Goal: Navigation & Orientation: Find specific page/section

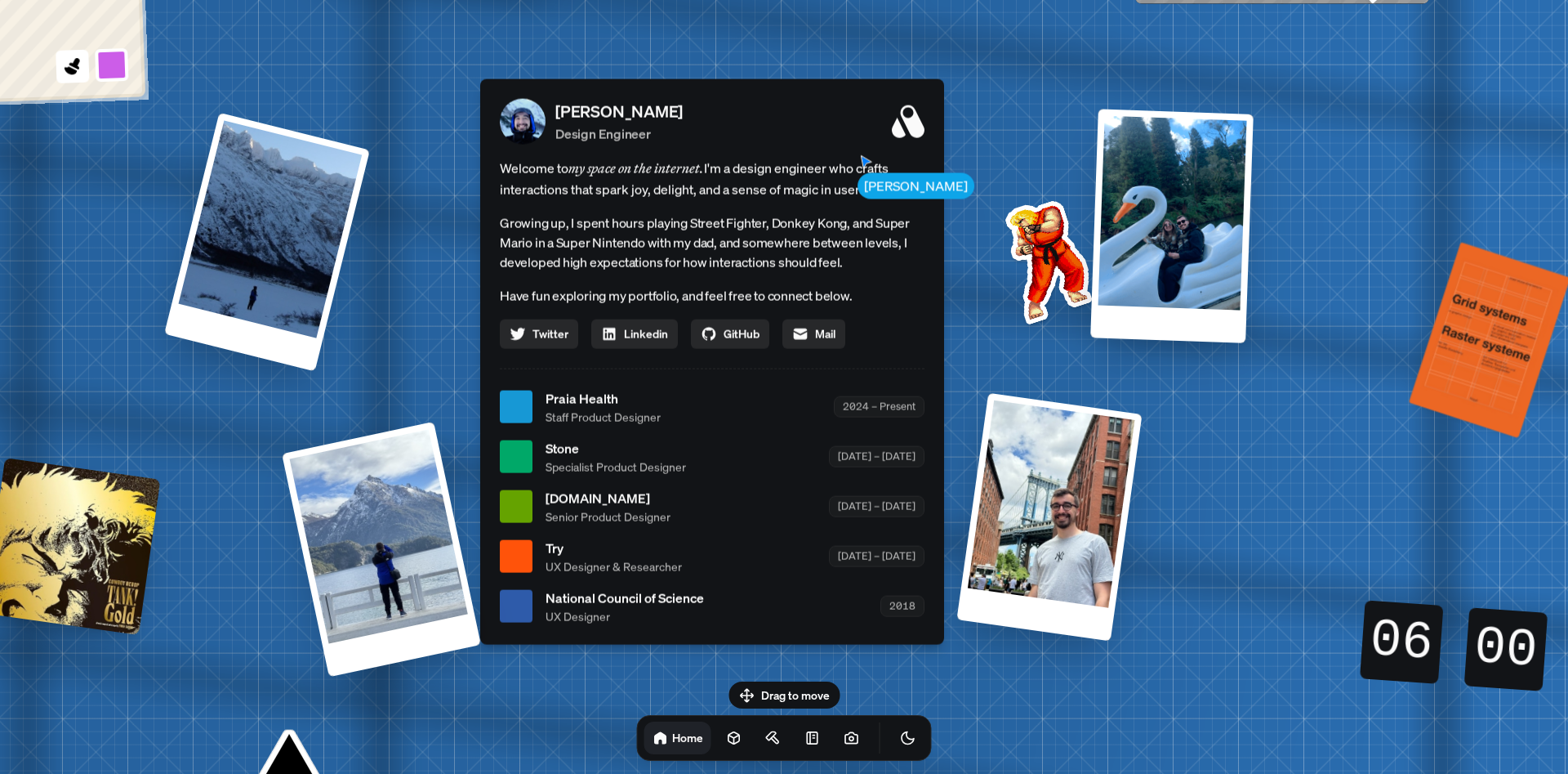
drag, startPoint x: 756, startPoint y: 211, endPoint x: 341, endPoint y: 248, distance: 416.6
click at [555, 123] on p "[PERSON_NAME]" at bounding box center [618, 111] width 127 height 25
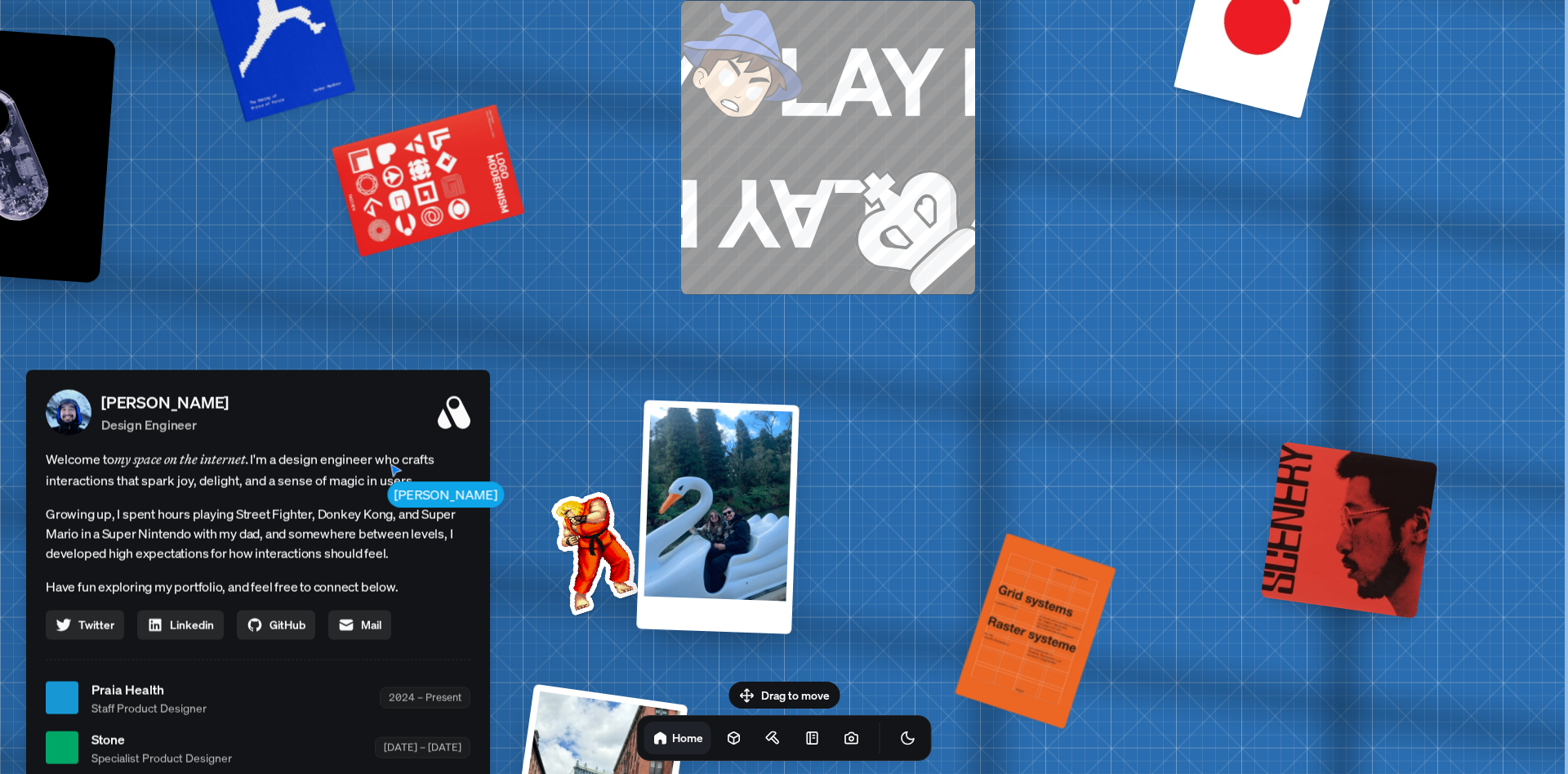
drag, startPoint x: 1102, startPoint y: 260, endPoint x: 660, endPoint y: 305, distance: 444.3
click at [446, 400] on div "[PERSON_NAME] [PERSON_NAME] Design Engineer Welcome to my space on the internet…" at bounding box center [261, 698] width 2444 height 2140
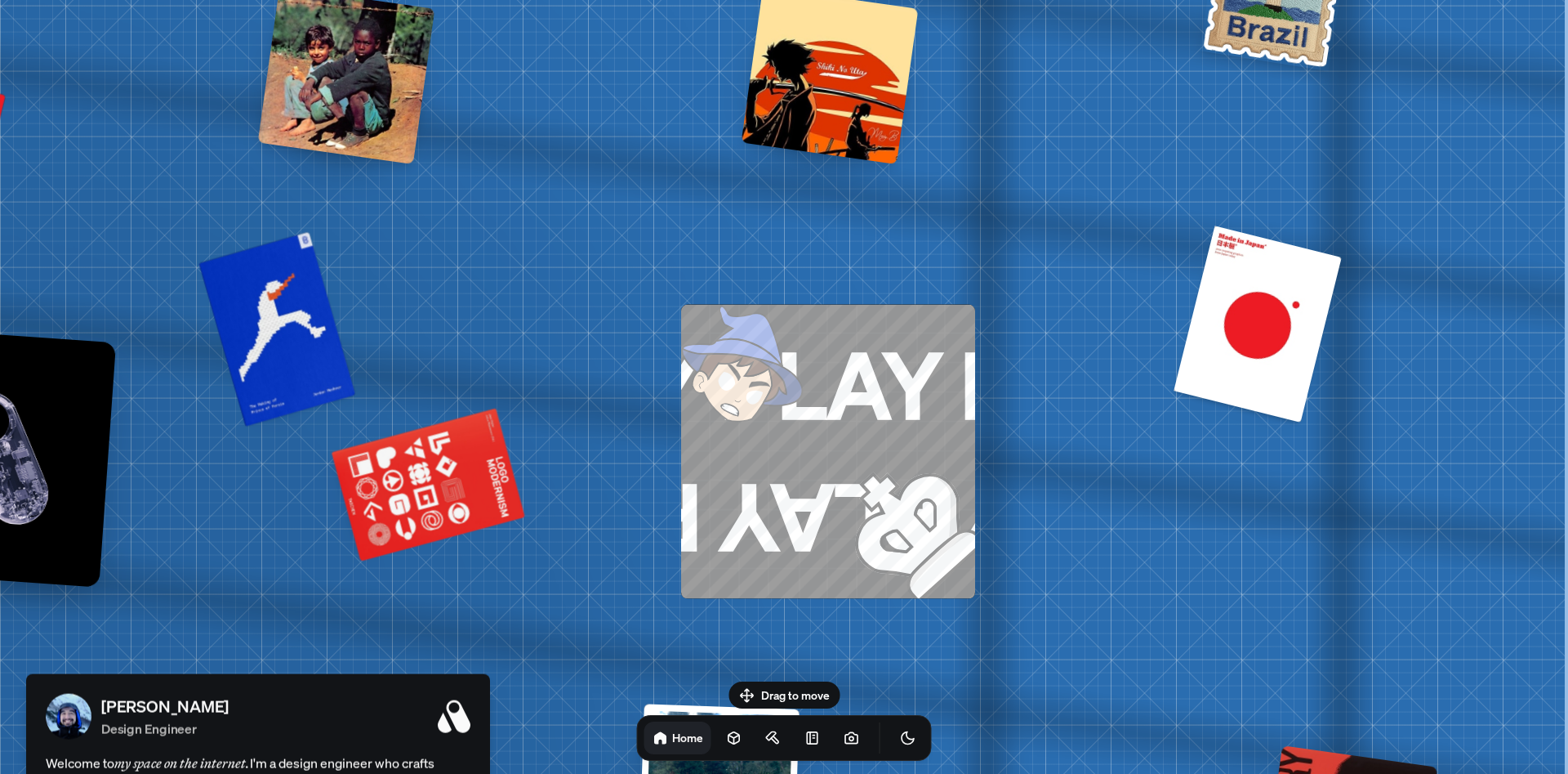
drag, startPoint x: 1066, startPoint y: 200, endPoint x: 1029, endPoint y: -40, distance: 242.8
drag, startPoint x: 1034, startPoint y: 363, endPoint x: 1045, endPoint y: 72, distance: 291.2
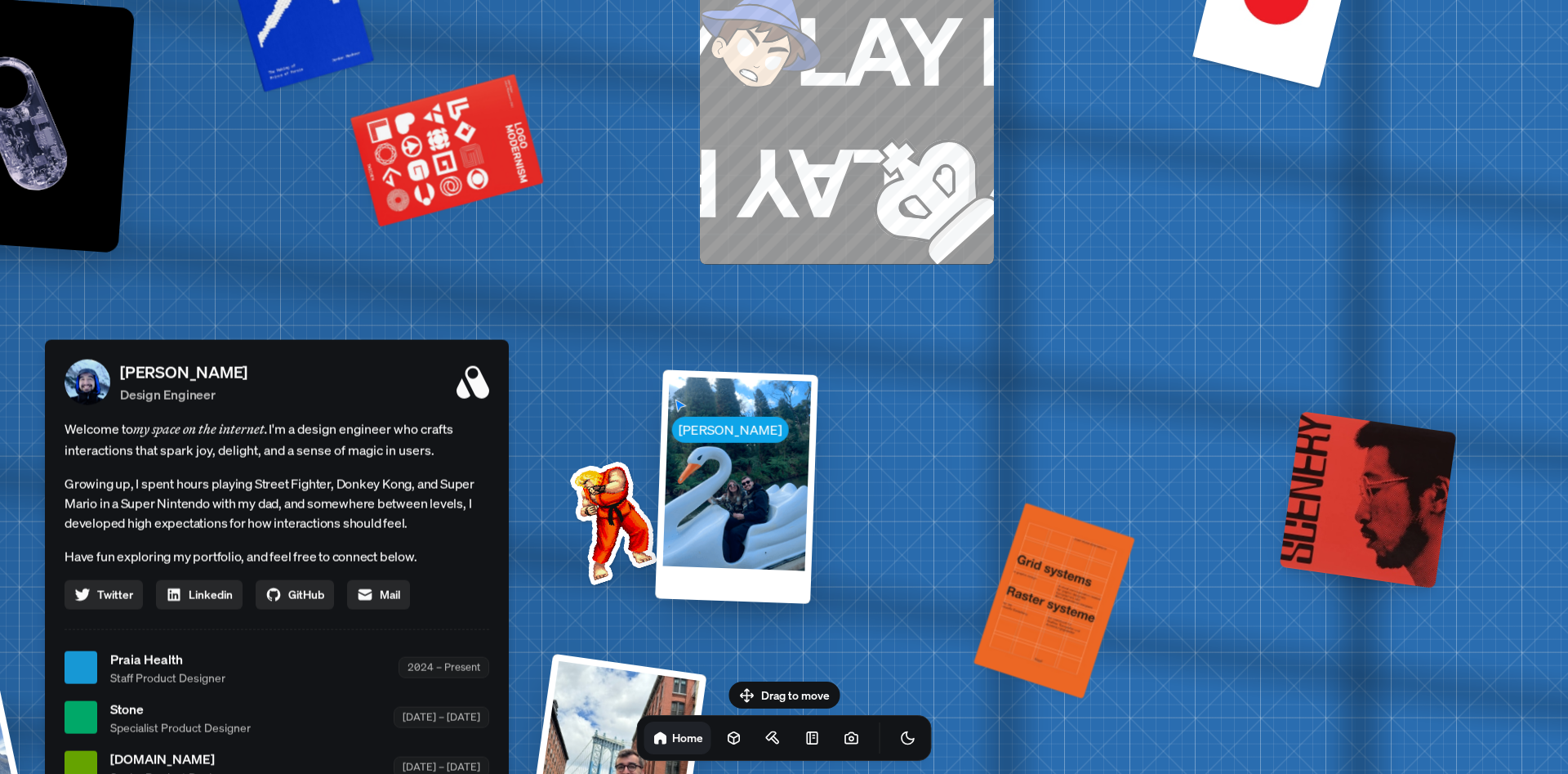
drag, startPoint x: 1048, startPoint y: 395, endPoint x: 1135, endPoint y: 102, distance: 305.6
click at [1132, 106] on div "[PERSON_NAME] [PERSON_NAME] Design Engineer Welcome to my space on the internet…" at bounding box center [280, 667] width 2444 height 2140
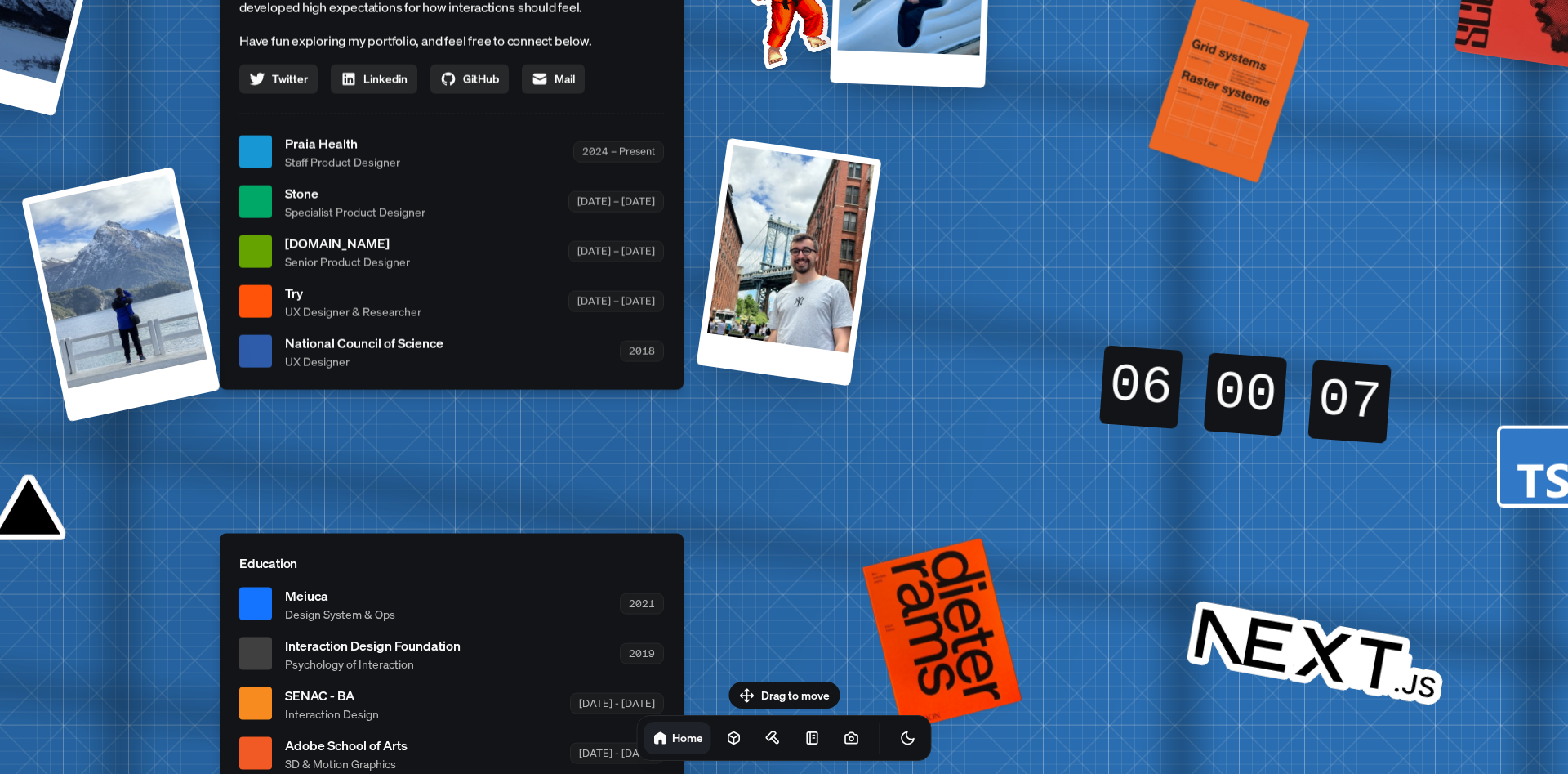
drag, startPoint x: 979, startPoint y: 366, endPoint x: 1099, endPoint y: 76, distance: 313.8
click at [1100, 67] on div "[PERSON_NAME] [PERSON_NAME] Design Engineer Welcome to my space on the internet…" at bounding box center [455, 152] width 2444 height 2140
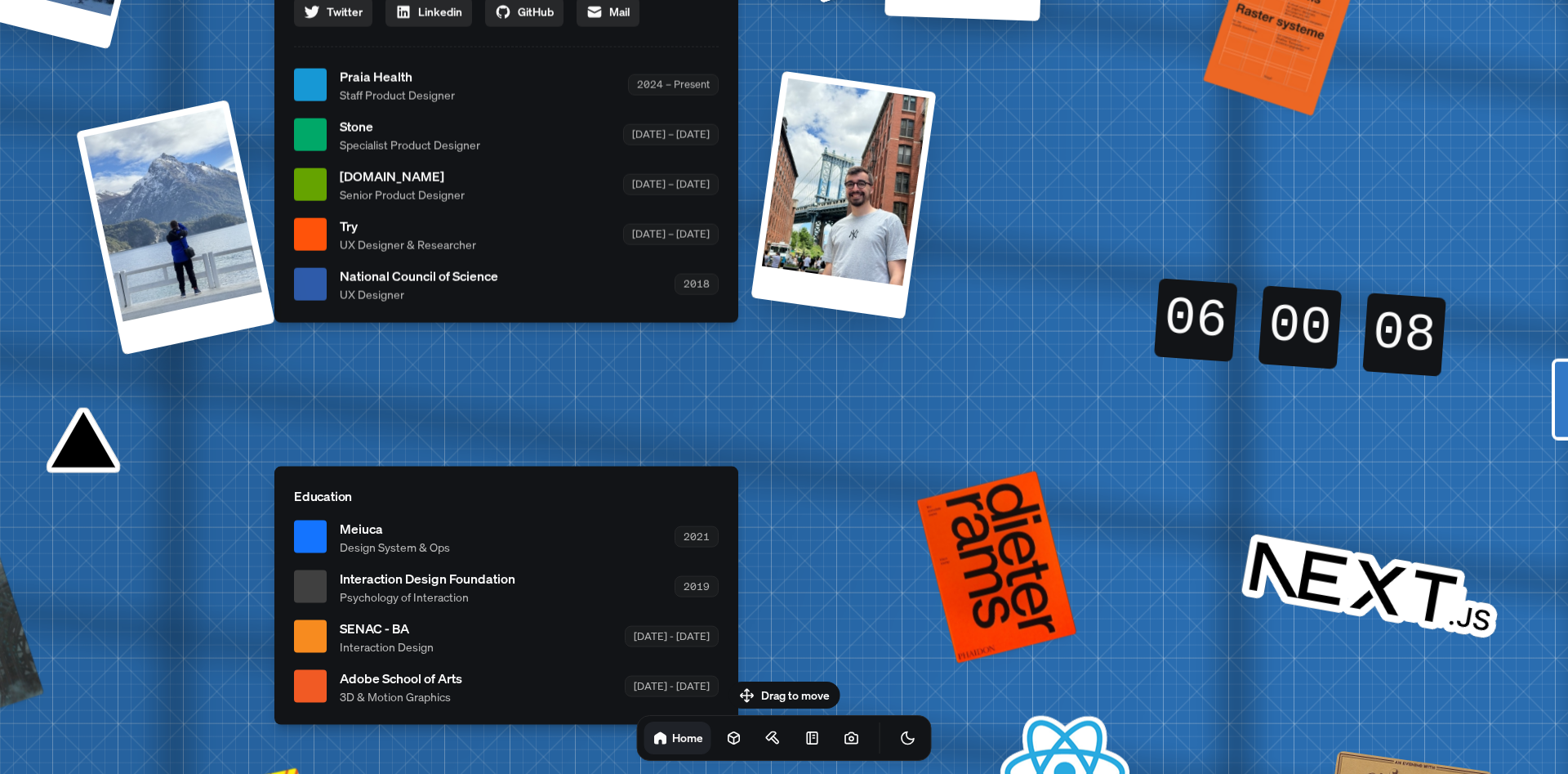
drag, startPoint x: 1186, startPoint y: 319, endPoint x: 1222, endPoint y: 298, distance: 41.7
click at [1222, 313] on div "06" at bounding box center [1196, 320] width 97 height 13
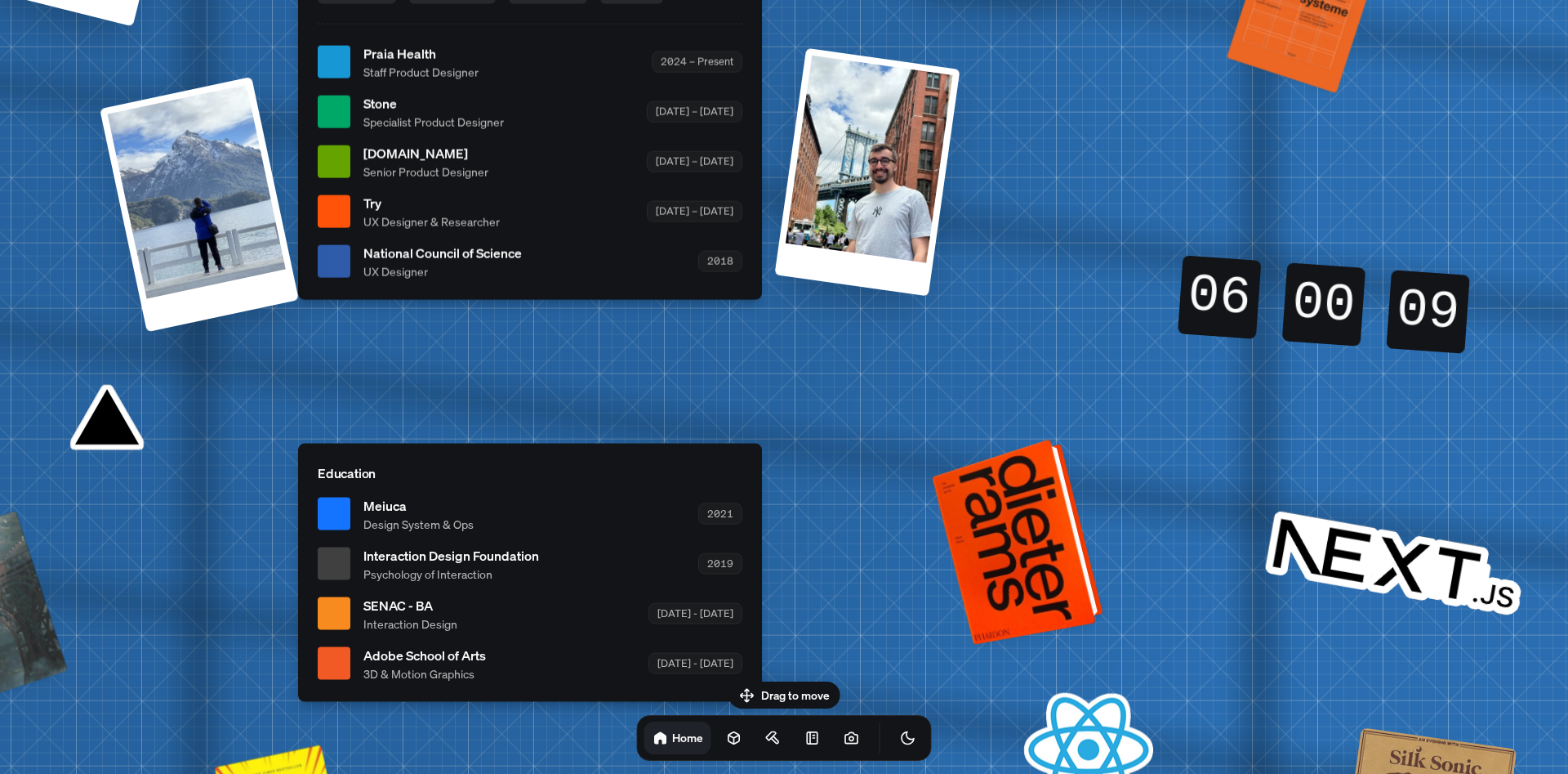
drag, startPoint x: 1010, startPoint y: 531, endPoint x: 1019, endPoint y: 531, distance: 9.0
click at [1020, 532] on div at bounding box center [1020, 540] width 159 height 197
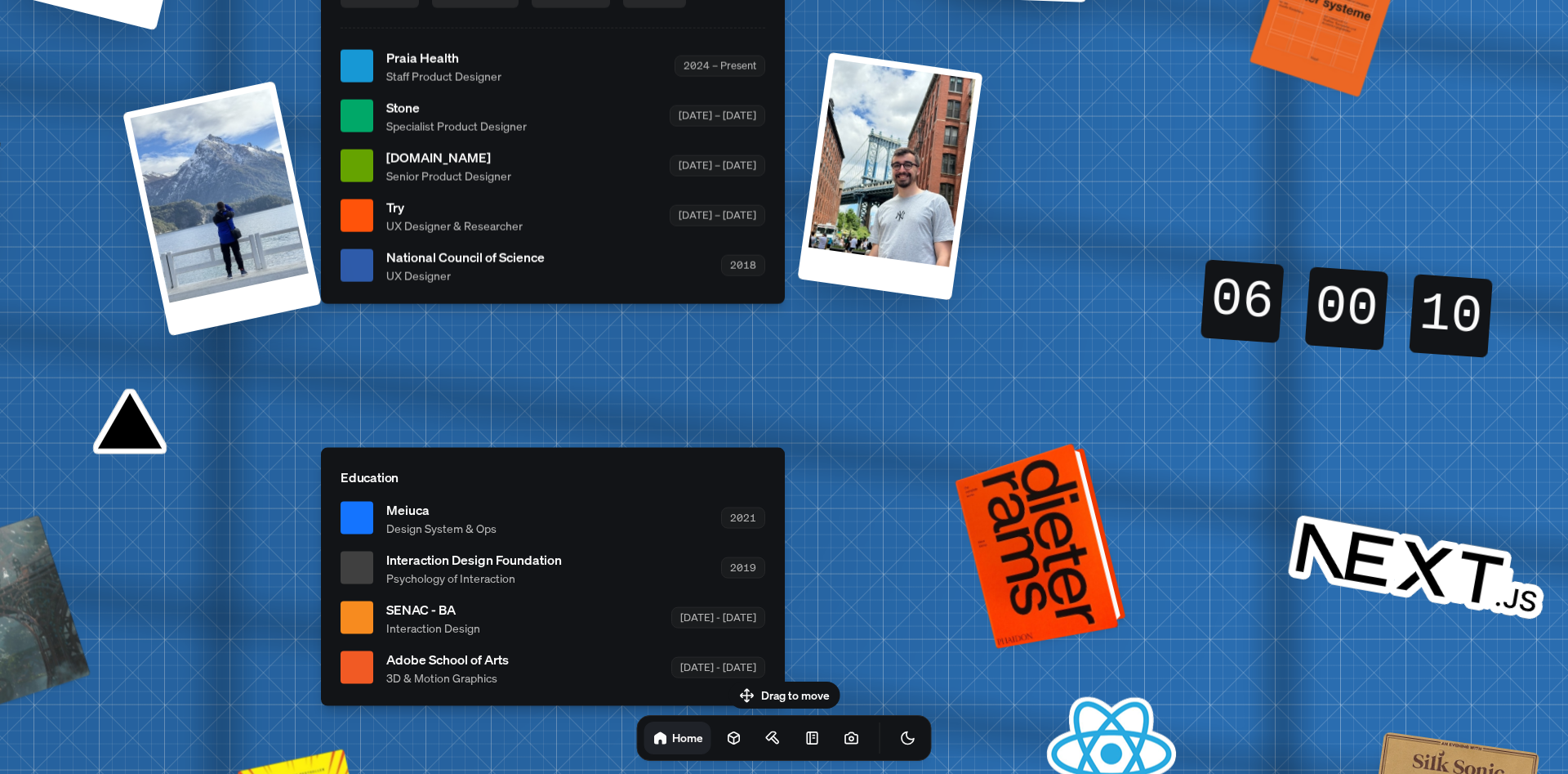
click at [1043, 531] on div at bounding box center [1043, 544] width 159 height 197
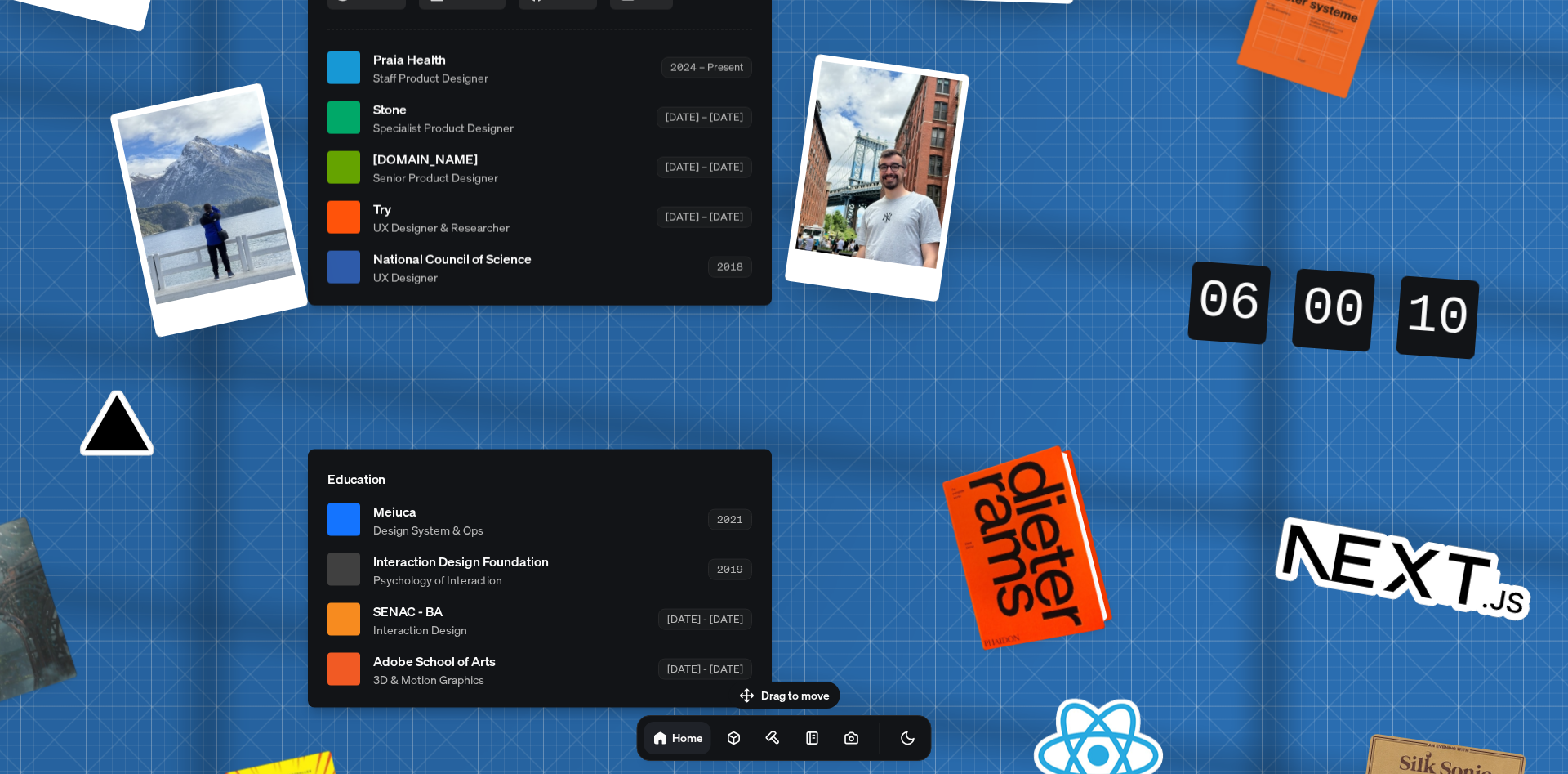
drag, startPoint x: 1062, startPoint y: 540, endPoint x: 1048, endPoint y: 541, distance: 14.0
click at [1048, 541] on div at bounding box center [1030, 545] width 159 height 197
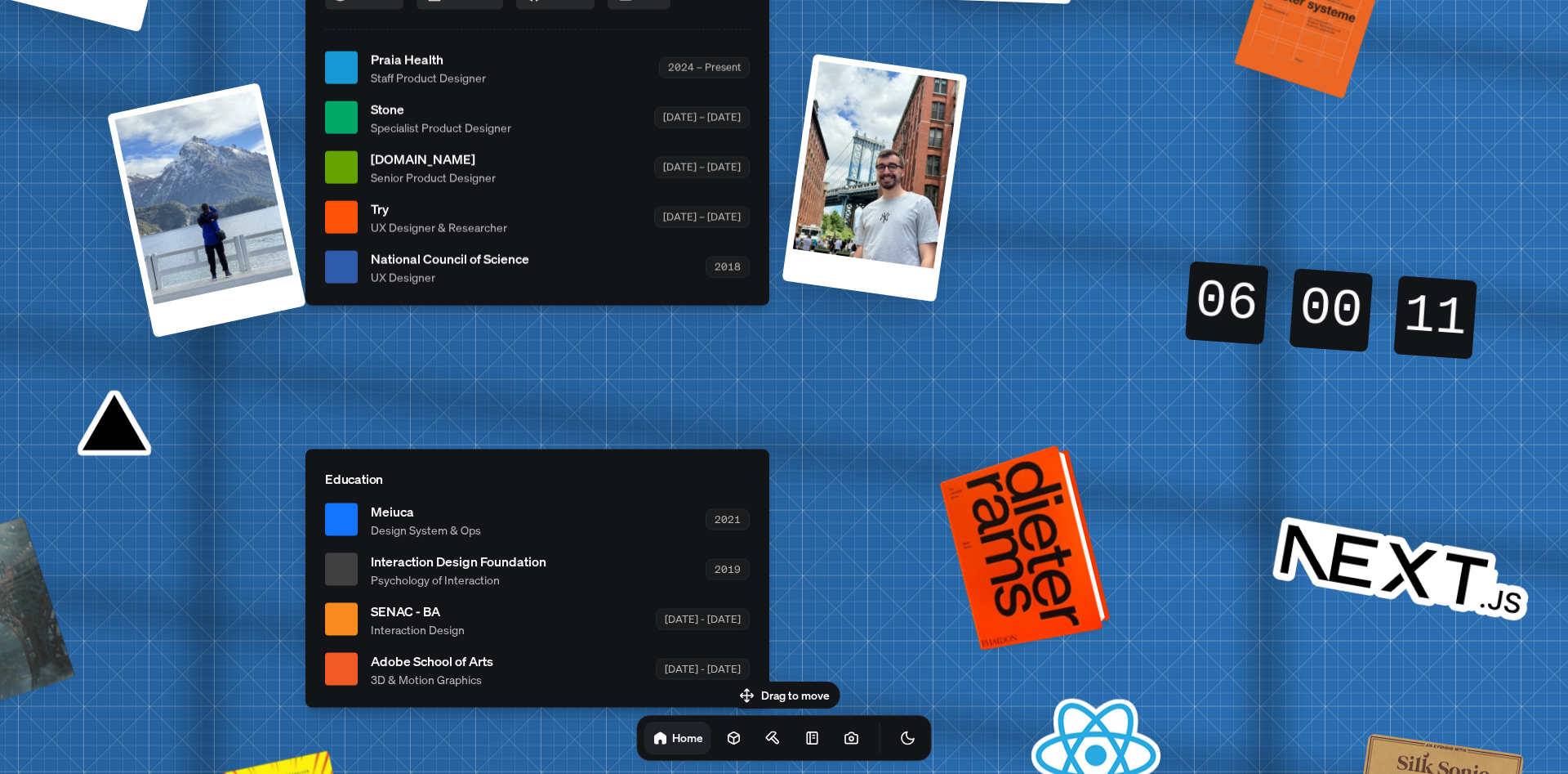
click at [1078, 618] on div at bounding box center [1028, 545] width 159 height 197
click at [1081, 606] on div at bounding box center [1028, 545] width 159 height 197
click at [1011, 543] on div at bounding box center [1028, 545] width 159 height 197
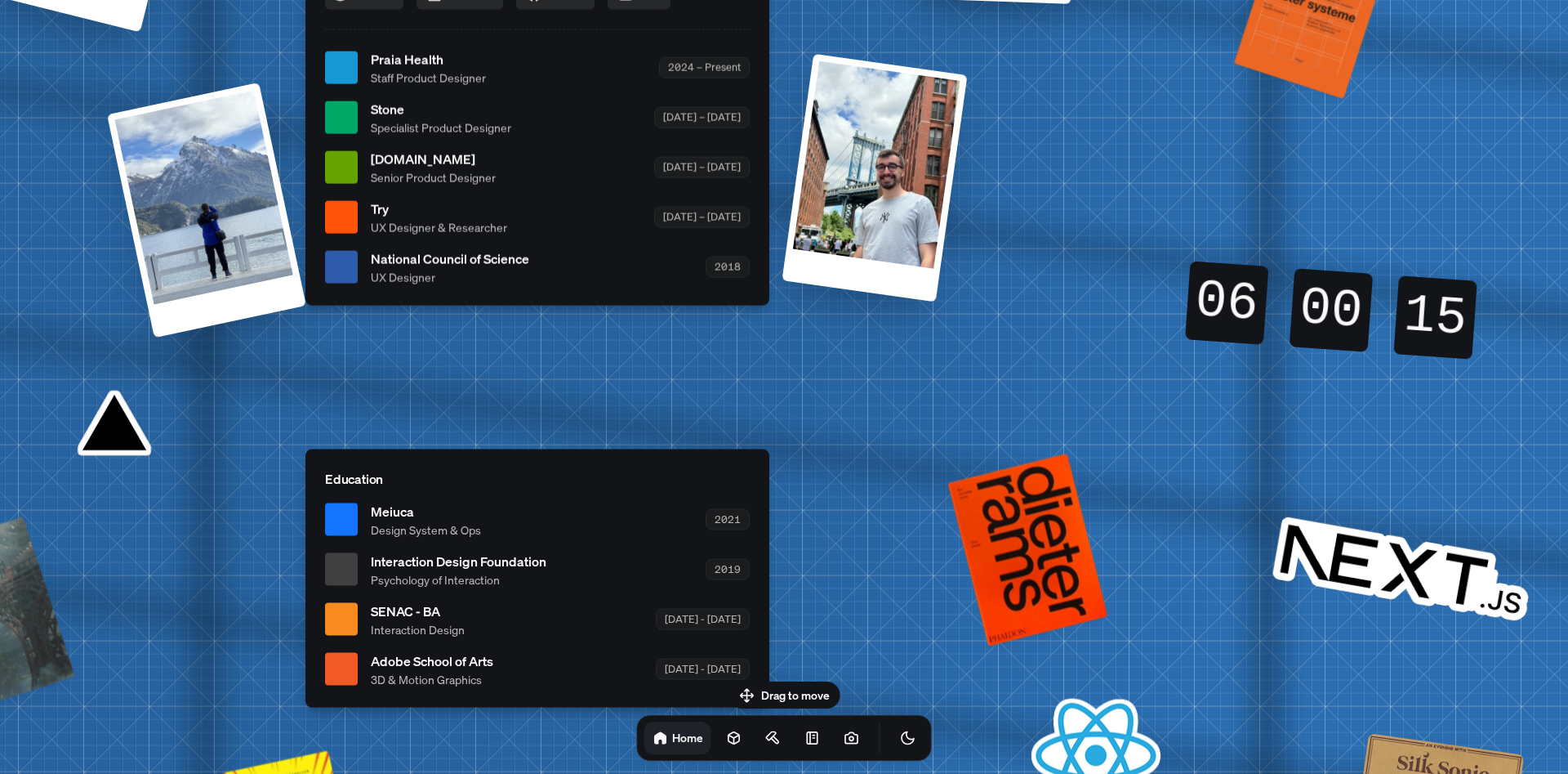
click at [1025, 457] on div "[PERSON_NAME] [PERSON_NAME] Design Engineer Welcome to my space on the internet…" at bounding box center [541, 67] width 2444 height 2140
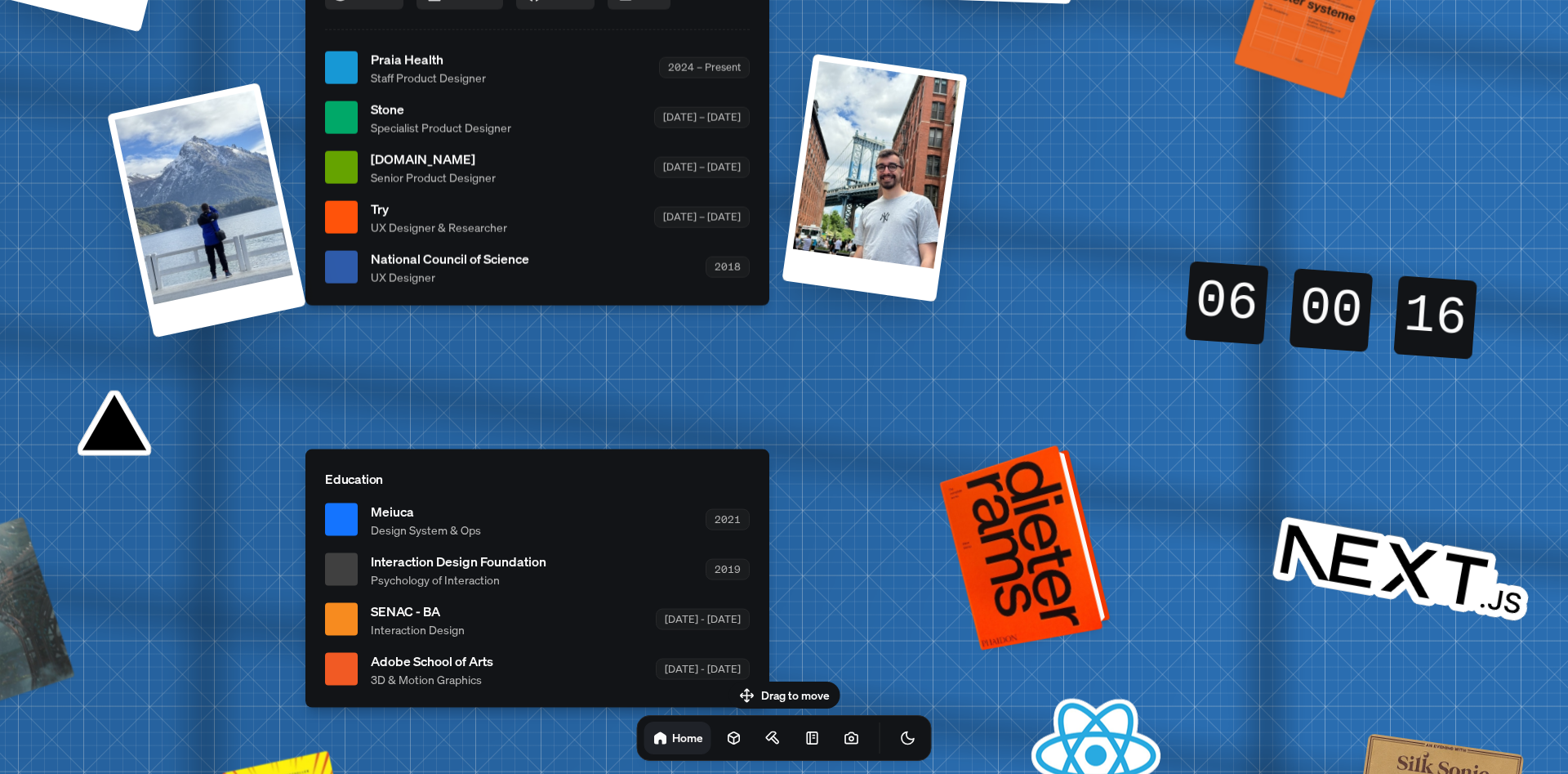
click at [1032, 471] on div at bounding box center [1028, 545] width 159 height 197
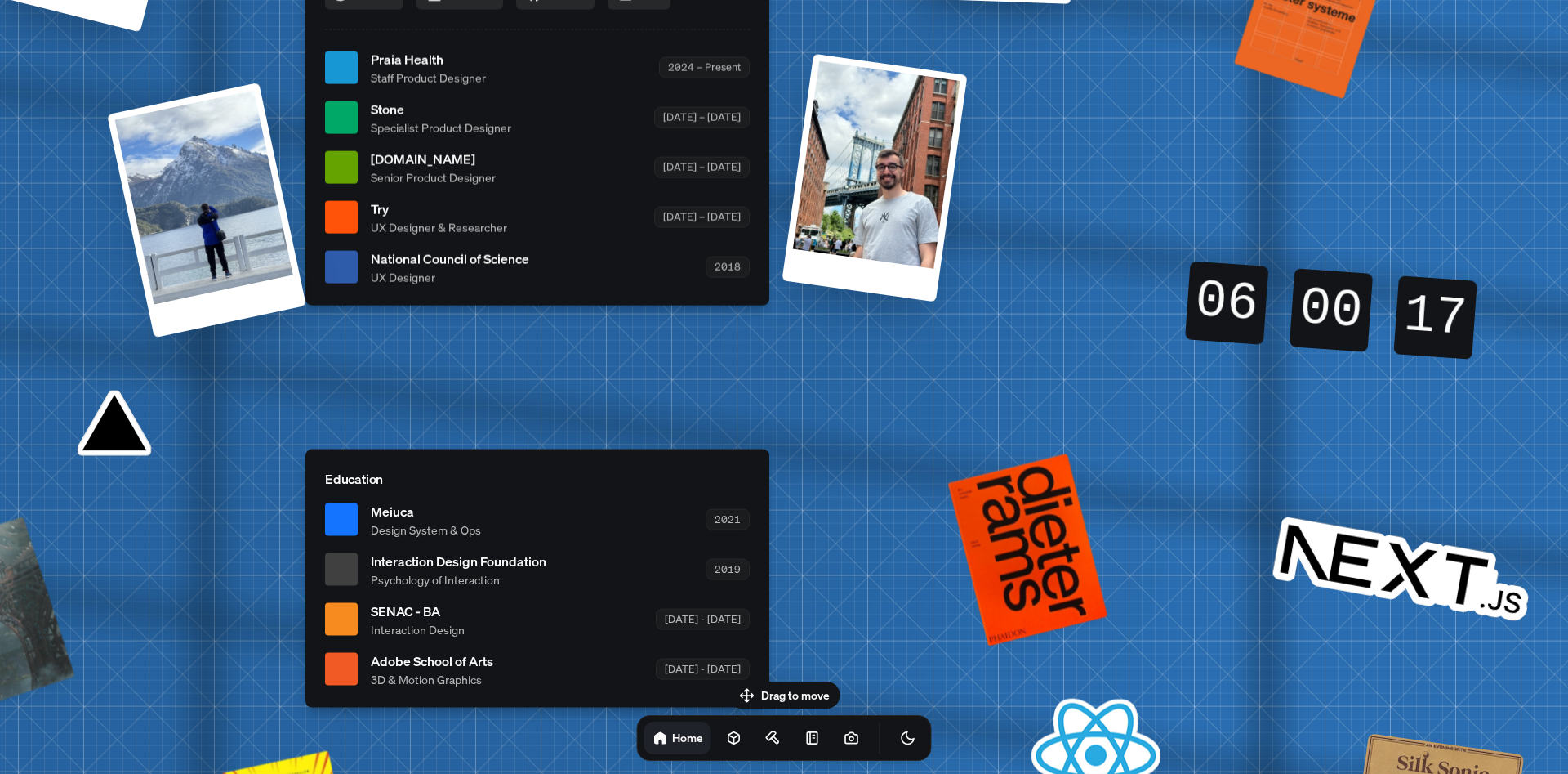
click at [795, 685] on div "Drag to move Home" at bounding box center [784, 721] width 321 height 79
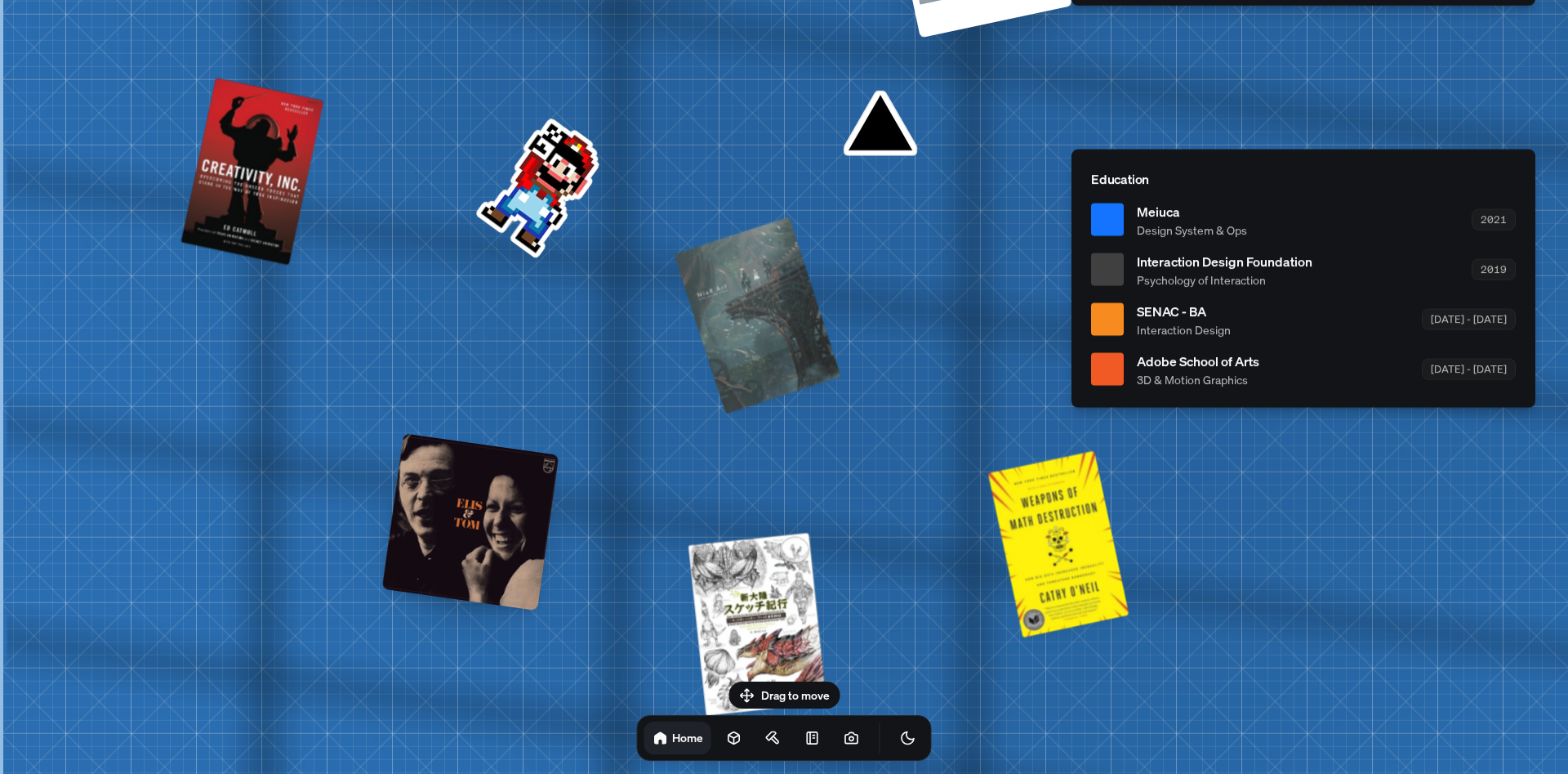
drag, startPoint x: 245, startPoint y: 264, endPoint x: 1128, endPoint y: 285, distance: 883.2
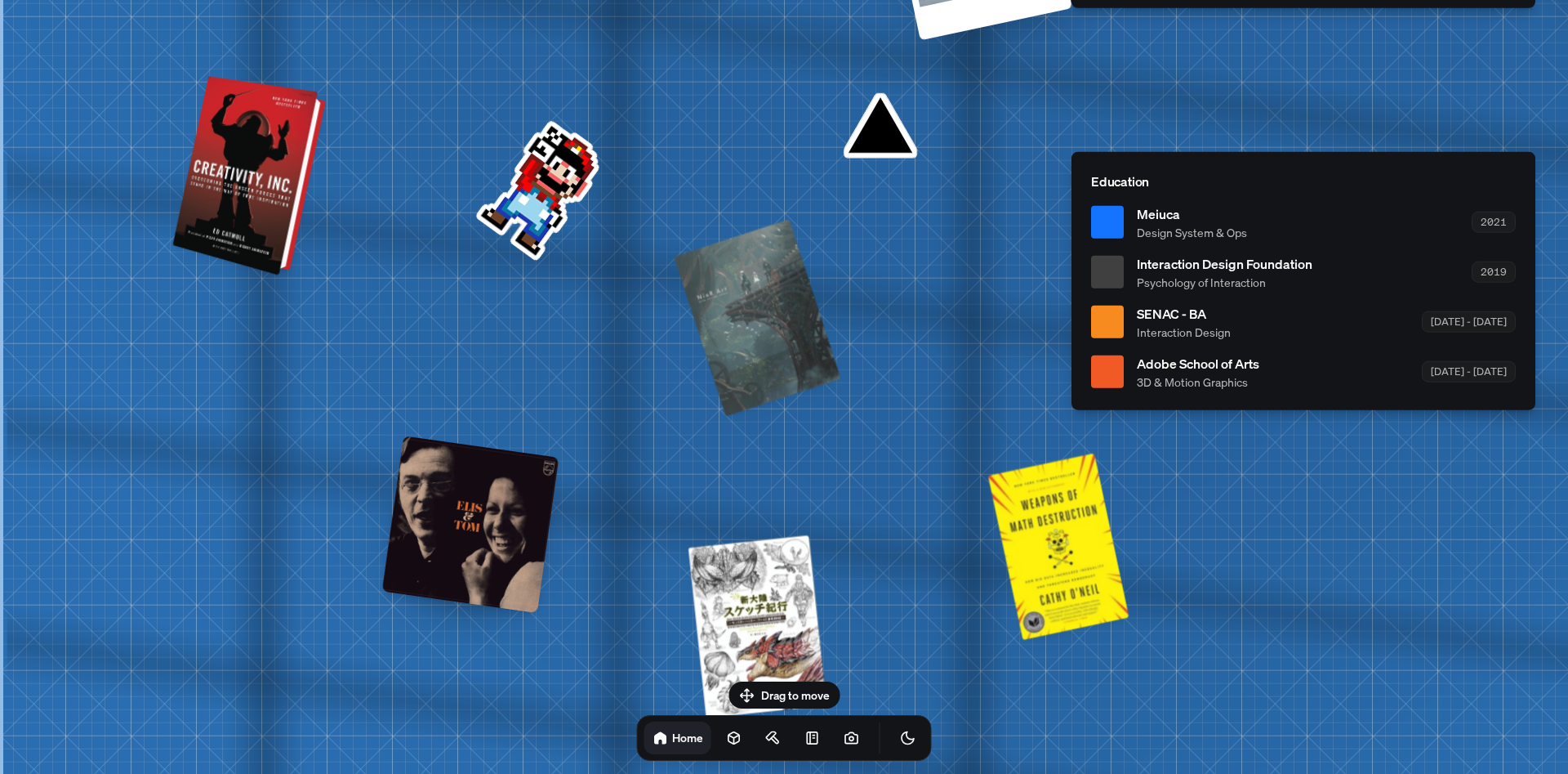
click at [282, 229] on div at bounding box center [251, 176] width 141 height 192
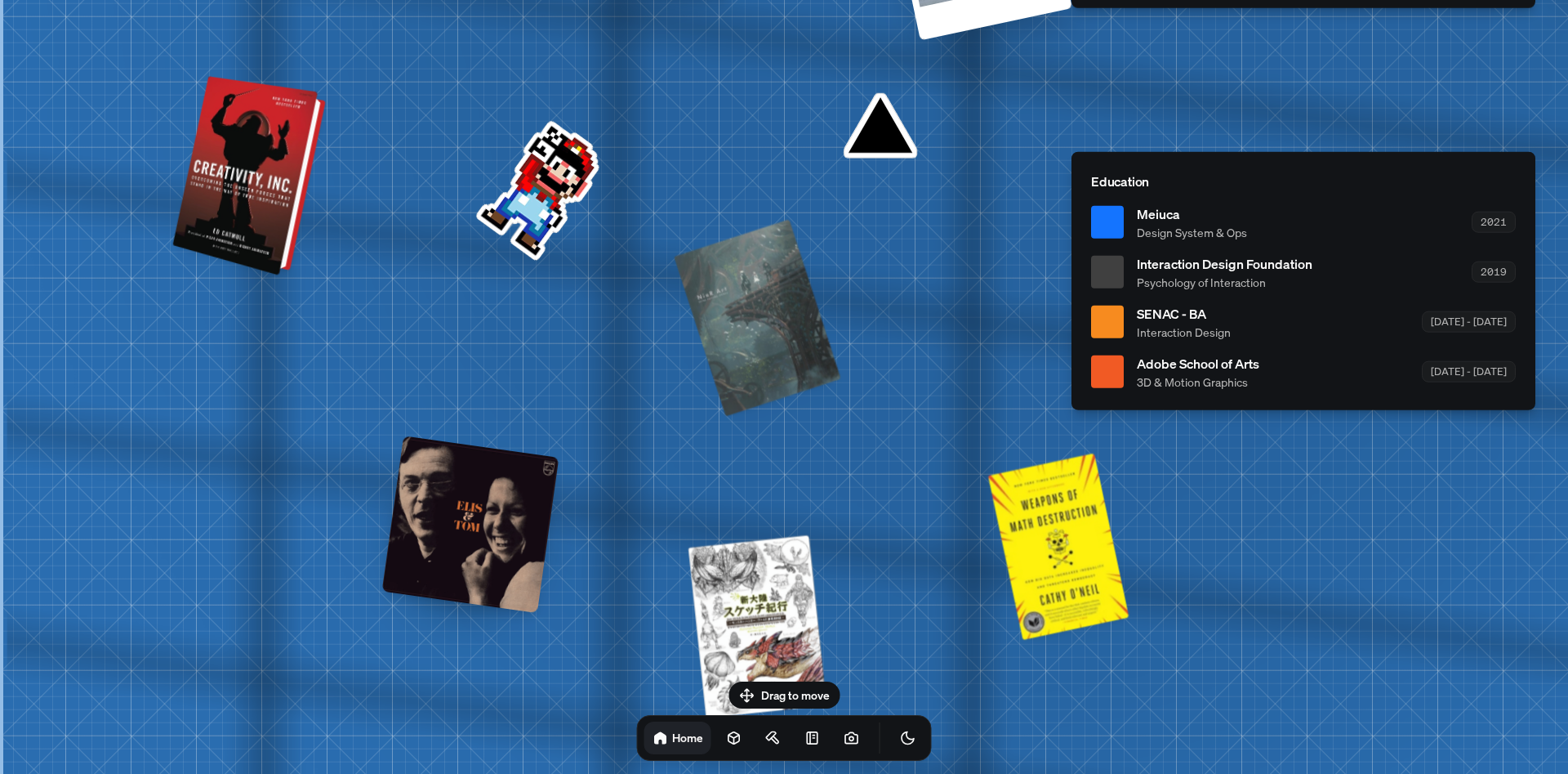
click at [204, 177] on div at bounding box center [251, 176] width 141 height 192
click at [201, 176] on div at bounding box center [251, 176] width 141 height 192
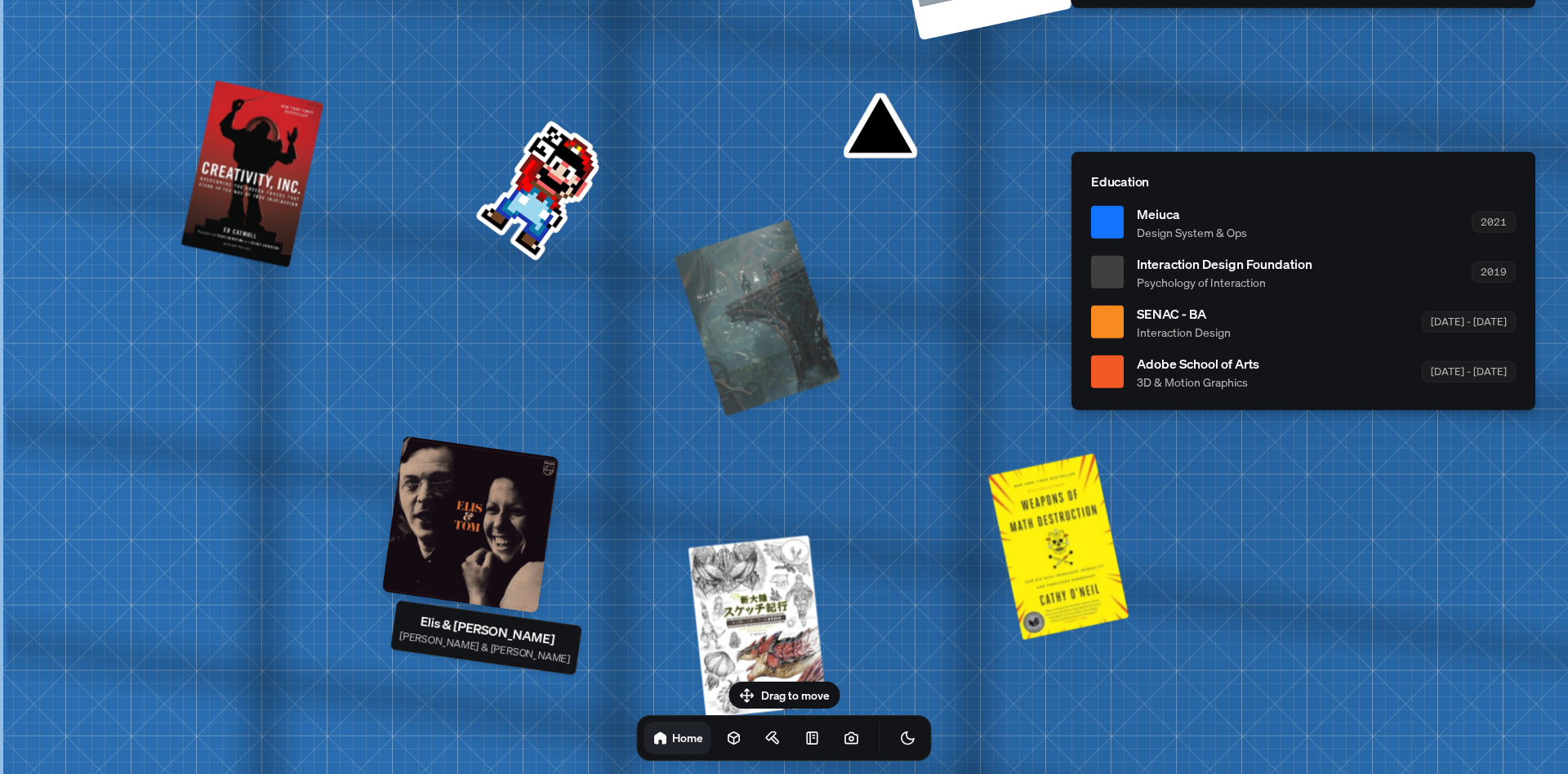
click at [508, 526] on div at bounding box center [471, 524] width 178 height 178
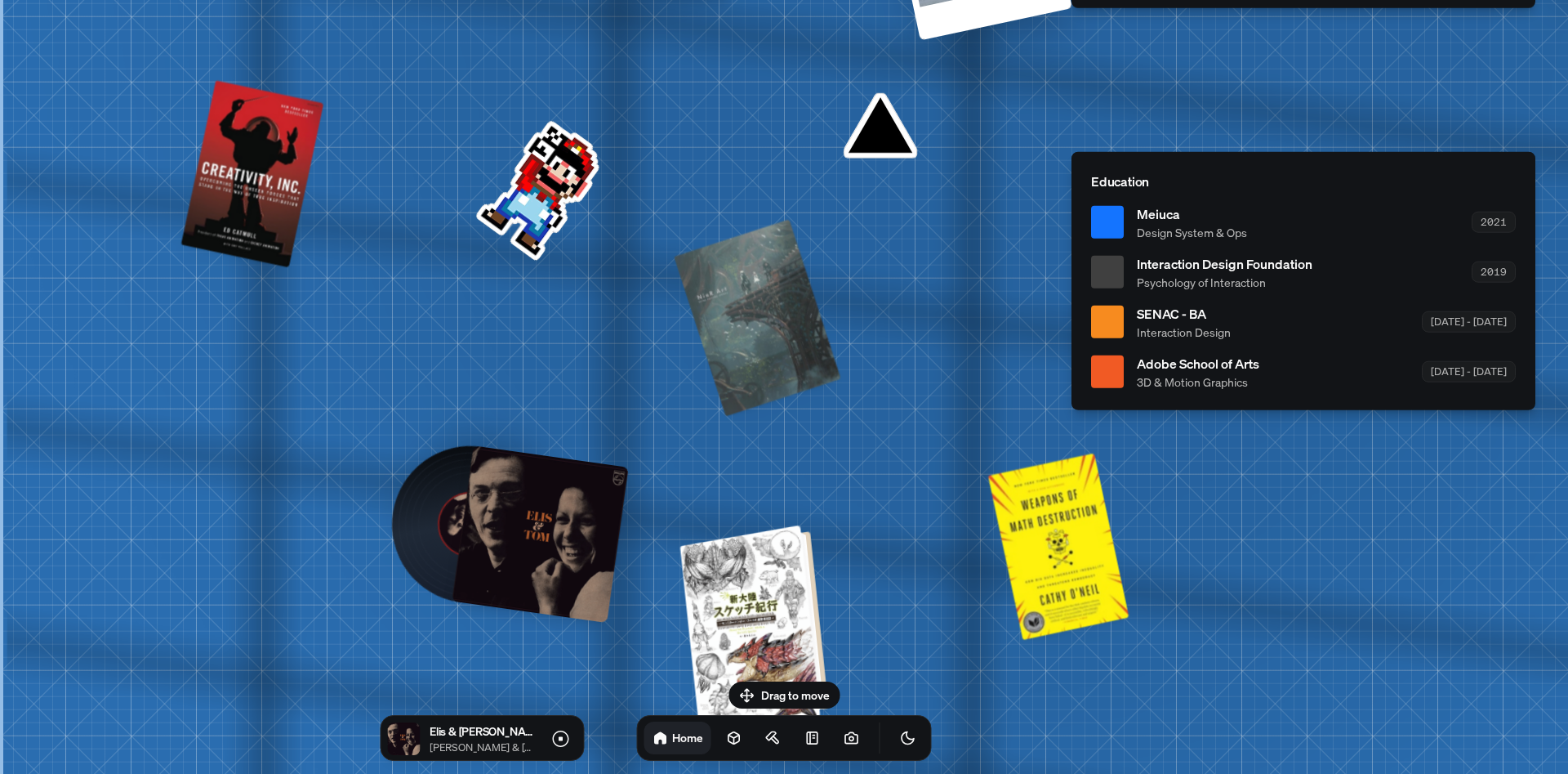
click at [779, 605] on div at bounding box center [756, 622] width 136 height 188
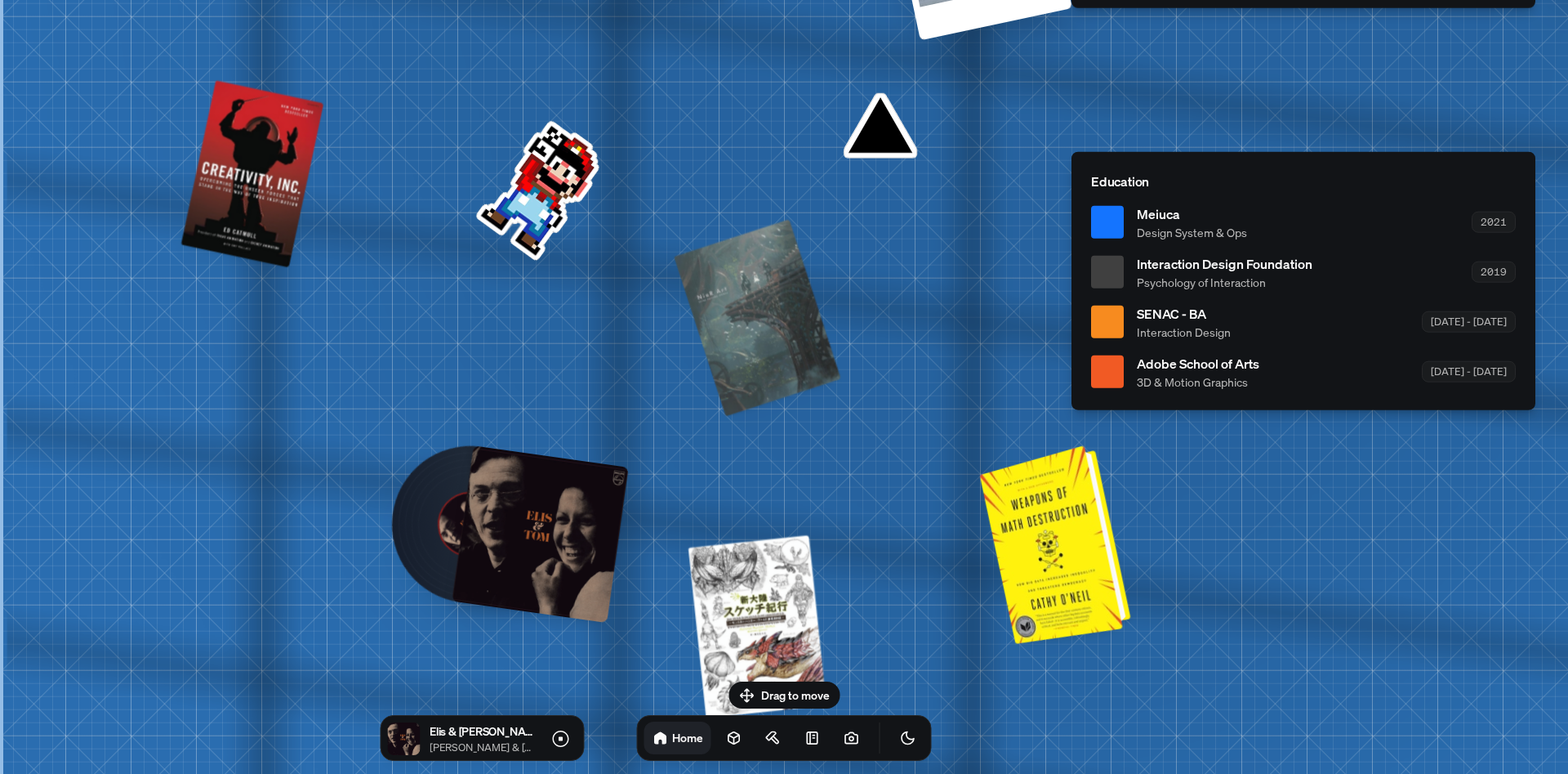
drag, startPoint x: 1043, startPoint y: 566, endPoint x: 1058, endPoint y: 566, distance: 15.0
click at [1044, 566] on div at bounding box center [1058, 542] width 138 height 190
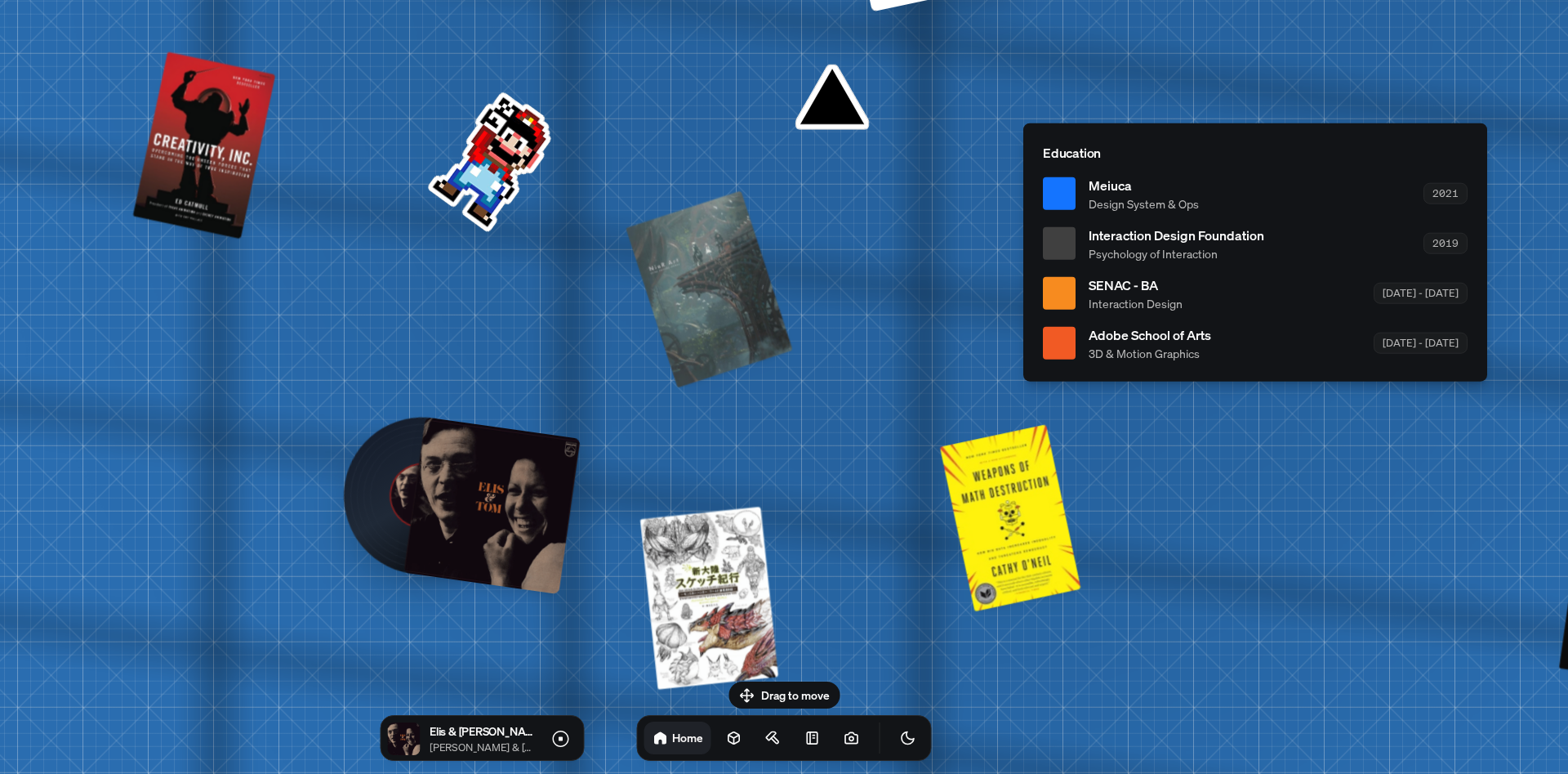
drag, startPoint x: 1237, startPoint y: 564, endPoint x: 528, endPoint y: 220, distance: 788.0
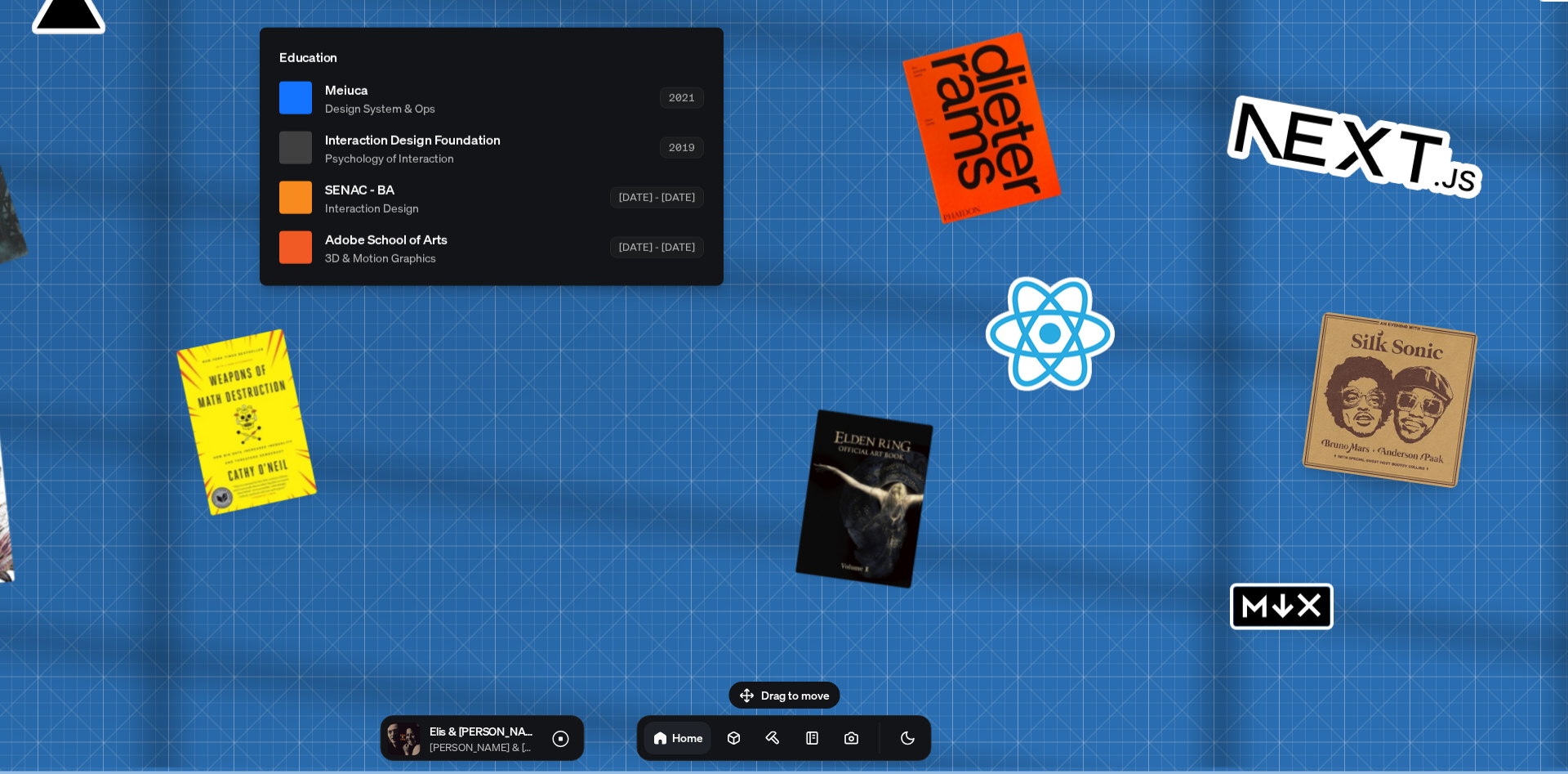
drag, startPoint x: 1124, startPoint y: 495, endPoint x: 928, endPoint y: 417, distance: 211.0
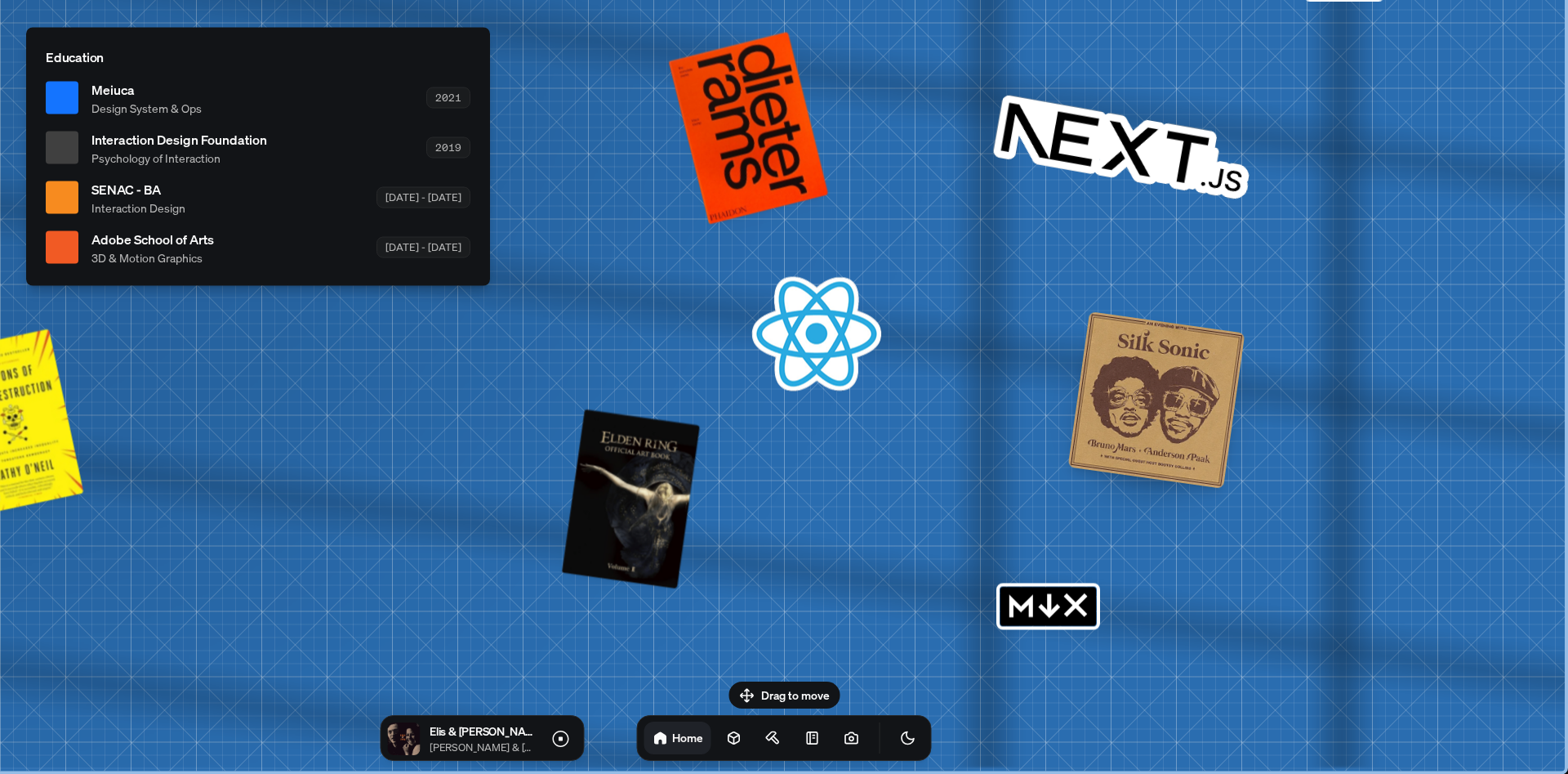
click at [1069, 618] on rect "MDX" at bounding box center [1048, 606] width 95 height 39
drag, startPoint x: 1046, startPoint y: 607, endPoint x: 1098, endPoint y: 530, distance: 92.9
click at [1050, 588] on rect "MDX" at bounding box center [1048, 606] width 95 height 39
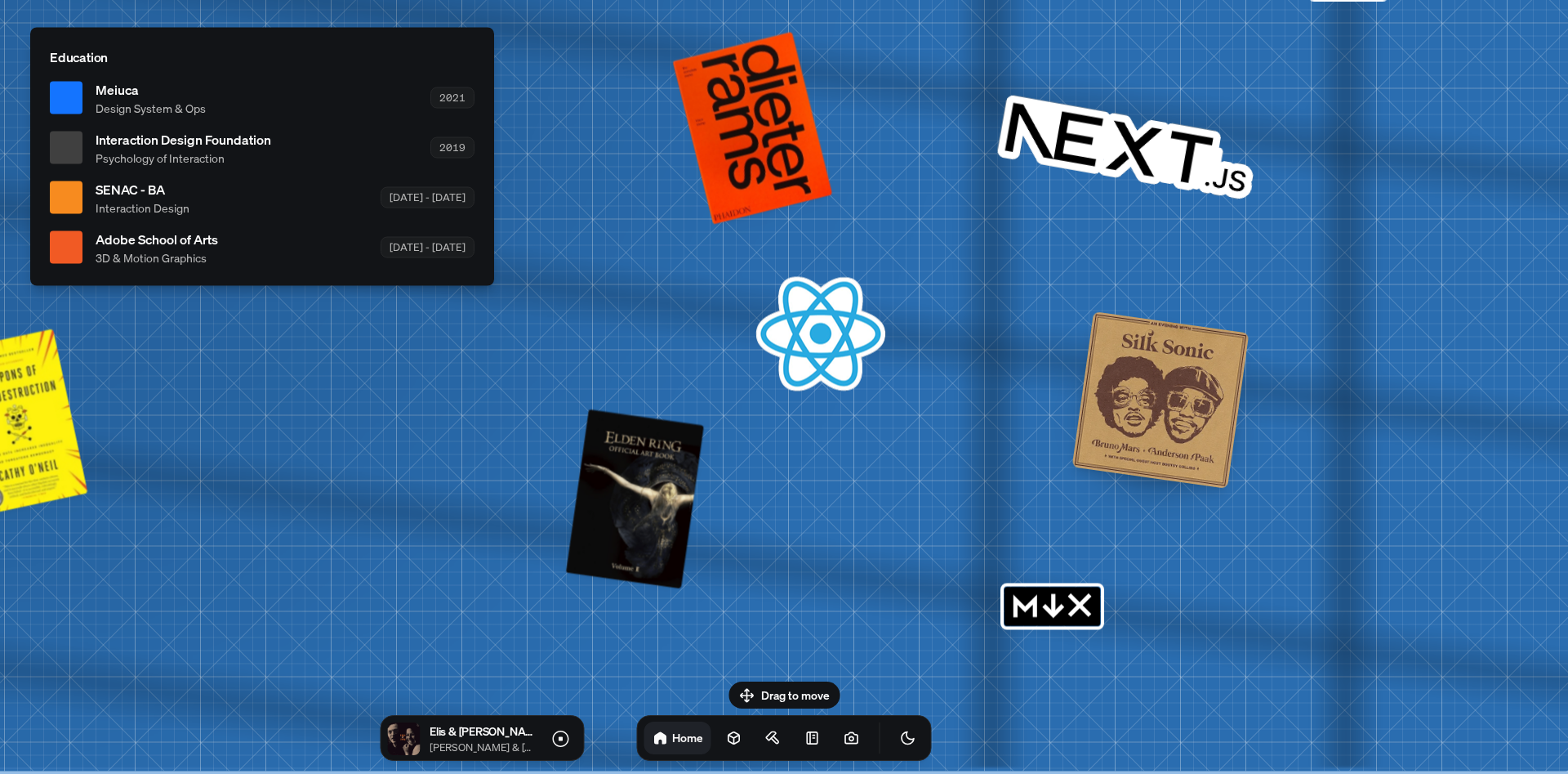
click at [1134, 441] on div at bounding box center [1161, 400] width 178 height 178
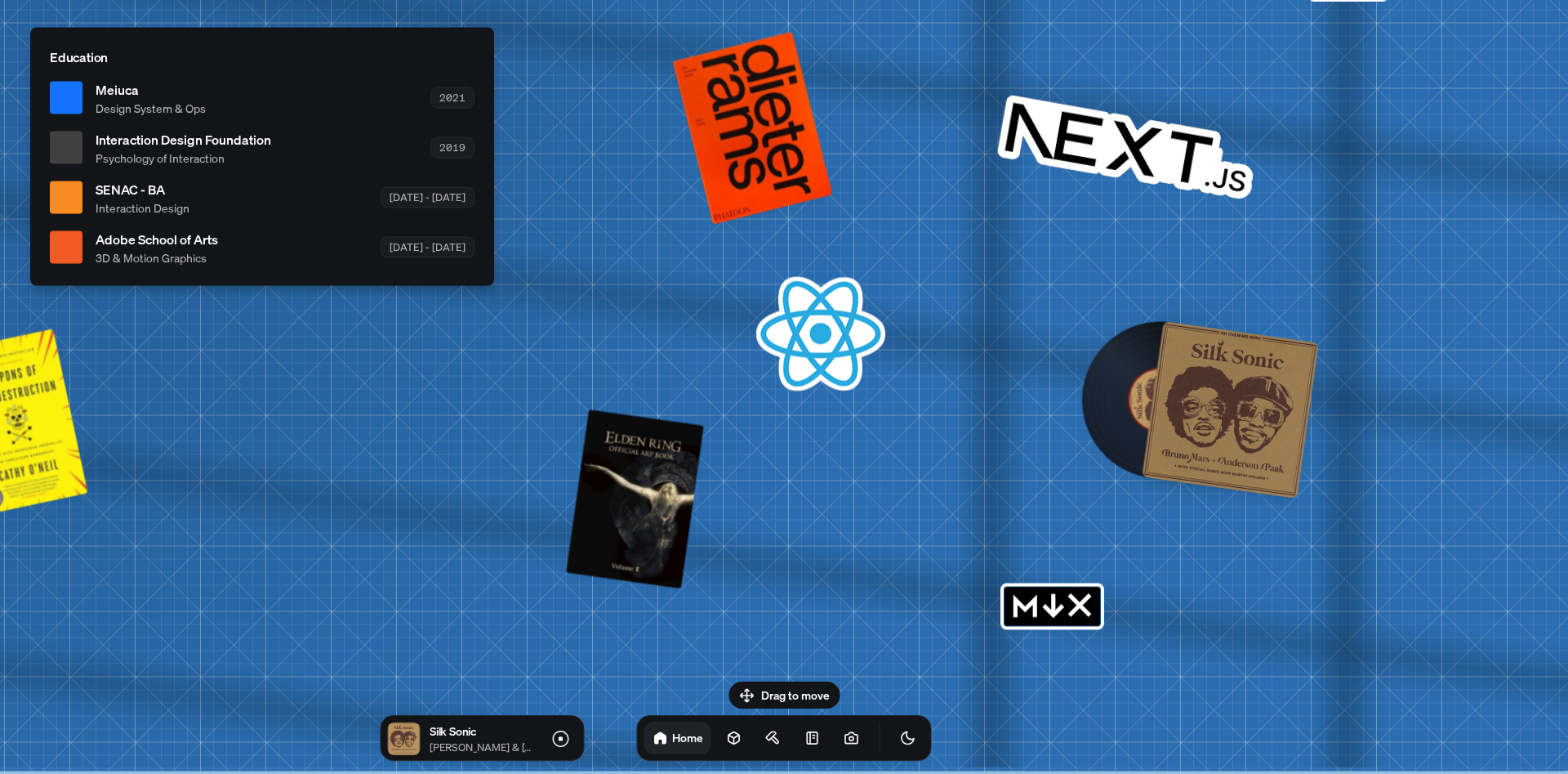
click at [1196, 378] on div at bounding box center [1231, 410] width 178 height 178
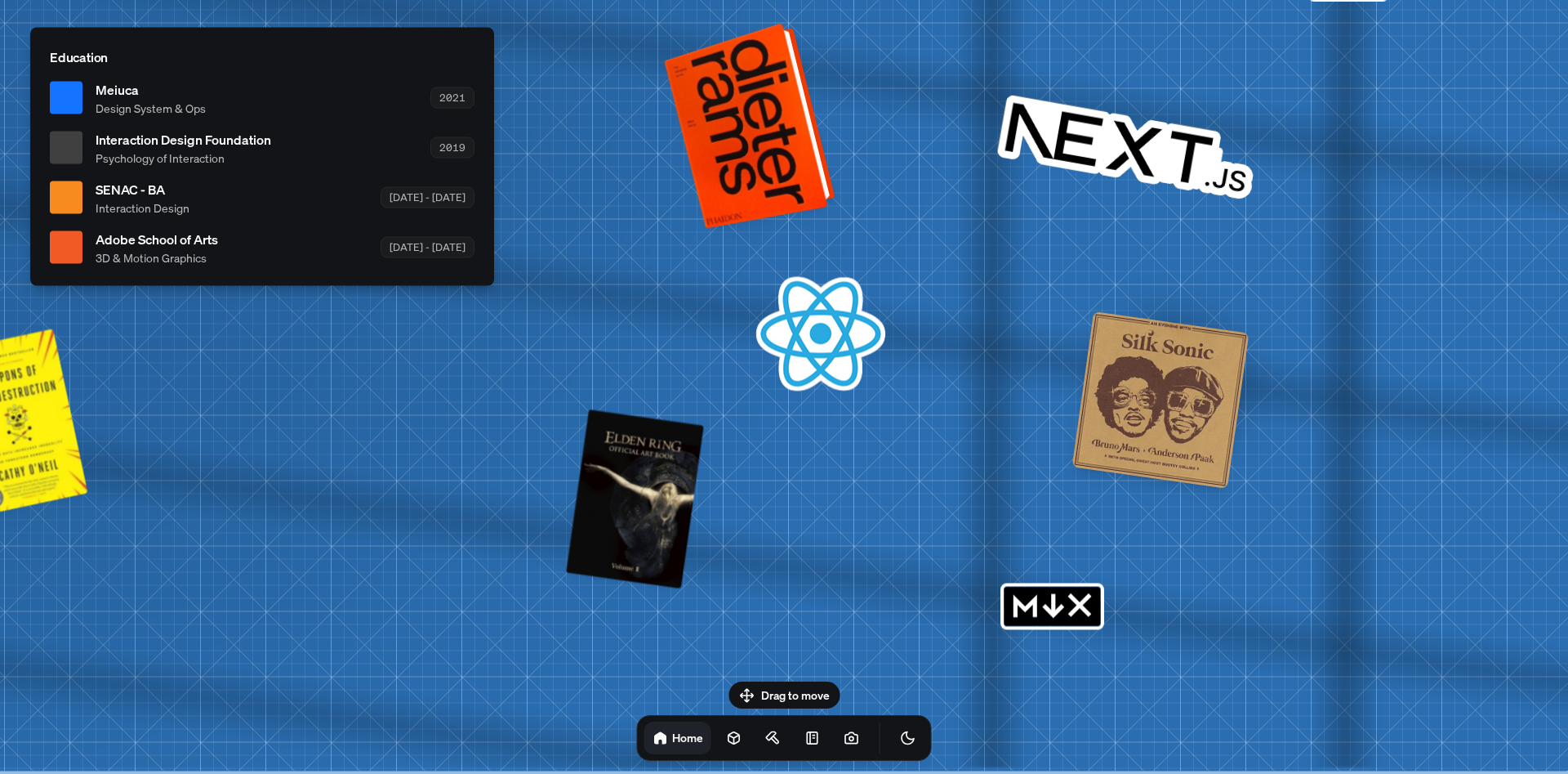
click at [779, 184] on div at bounding box center [752, 124] width 159 height 197
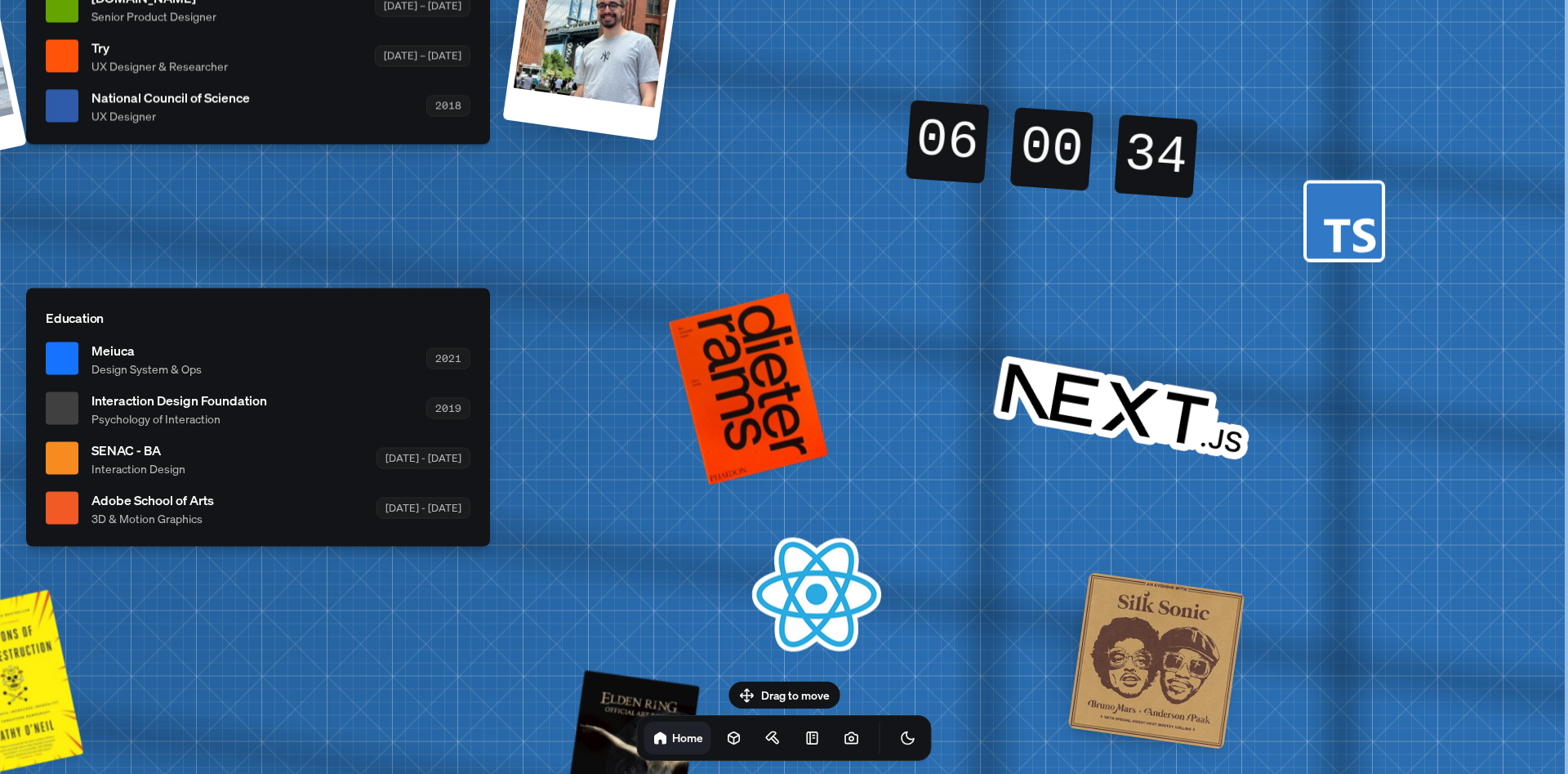
drag, startPoint x: 1293, startPoint y: 257, endPoint x: 709, endPoint y: 592, distance: 673.3
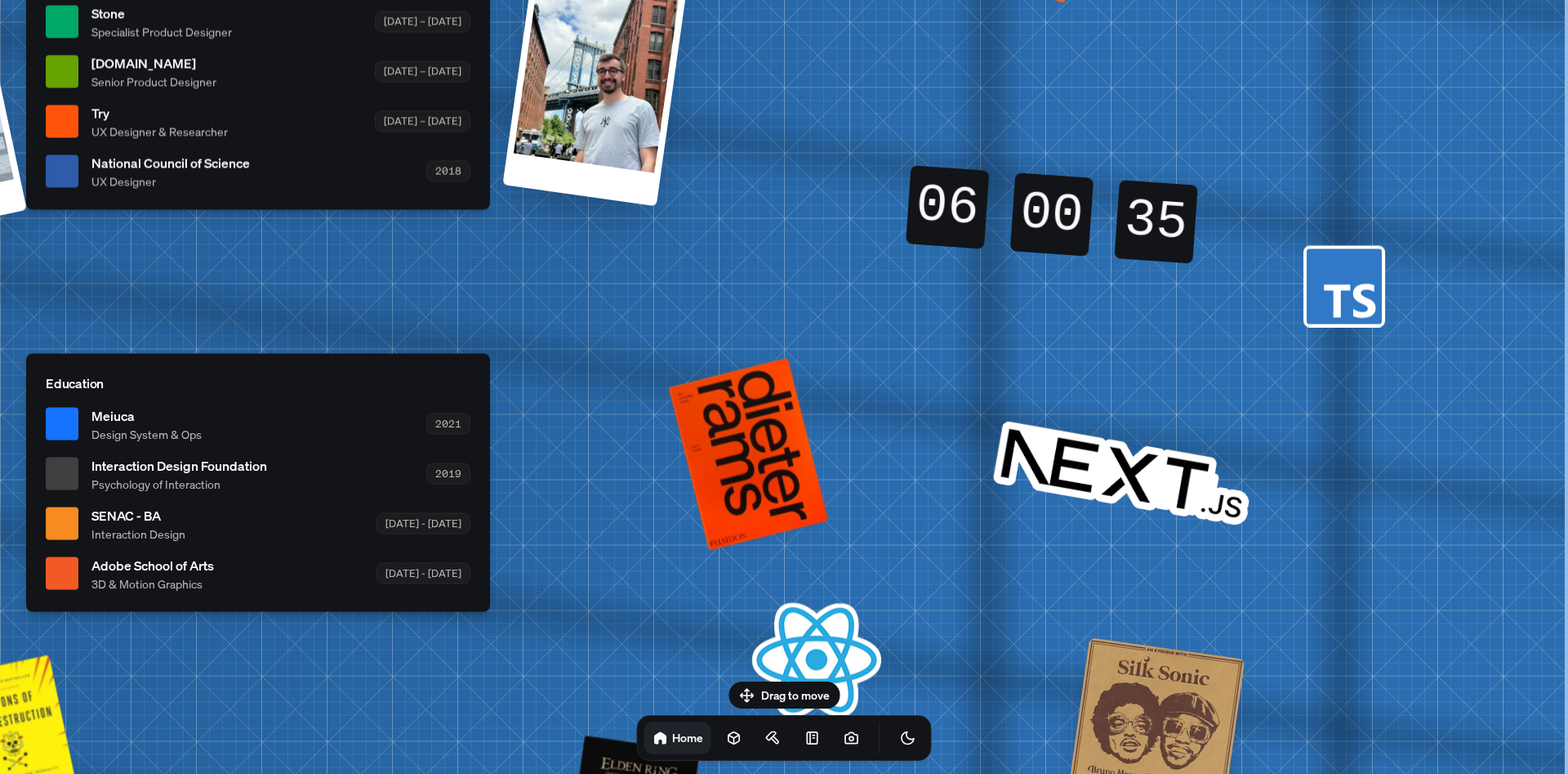
click at [1356, 292] on icon at bounding box center [1349, 301] width 52 height 35
drag, startPoint x: 1025, startPoint y: 240, endPoint x: 1029, endPoint y: 225, distance: 15.5
click at [1025, 238] on div "00" at bounding box center [1052, 214] width 83 height 83
drag, startPoint x: 1029, startPoint y: 225, endPoint x: 1003, endPoint y: 219, distance: 26.7
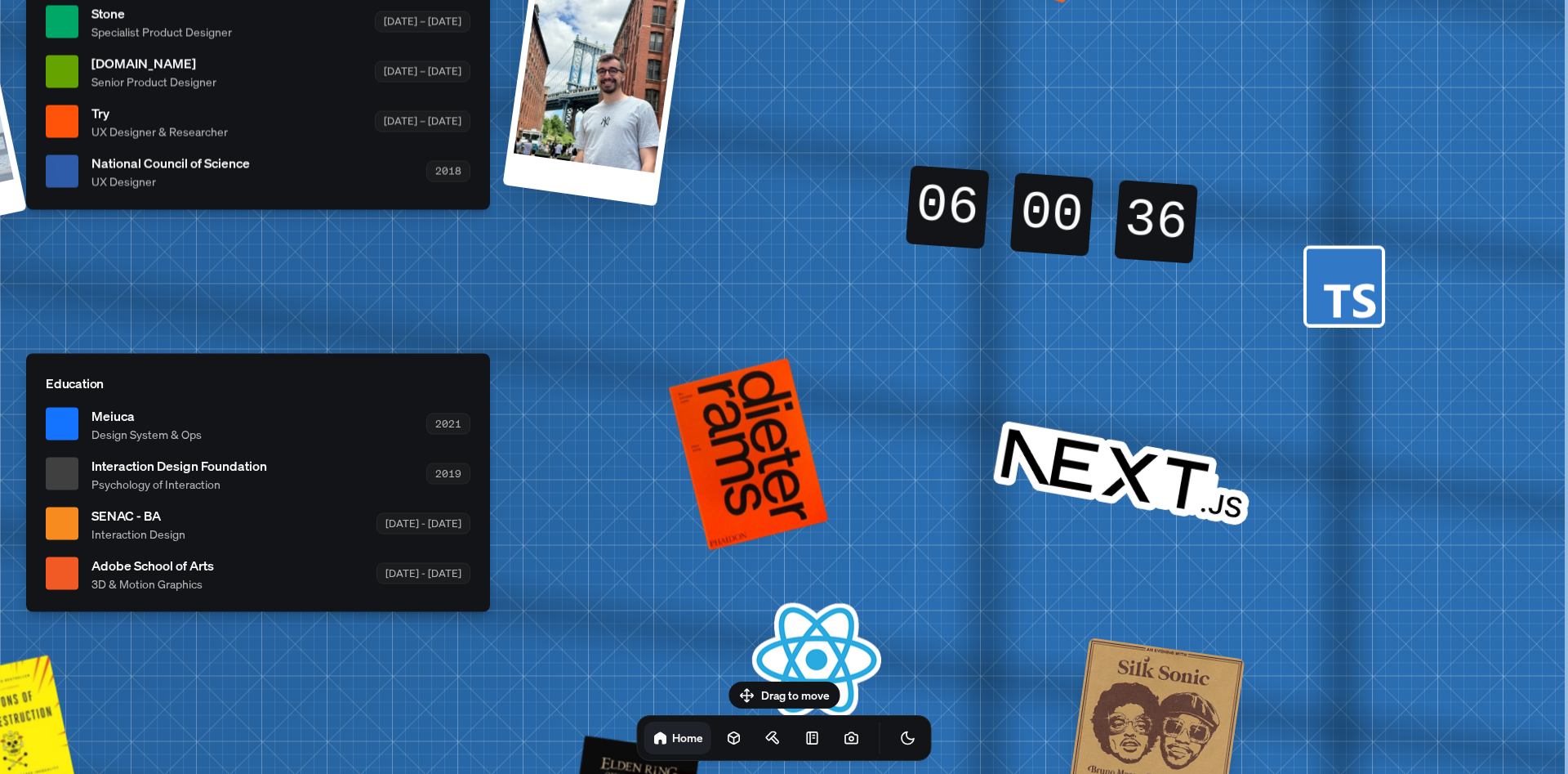
click at [1029, 221] on div "00" at bounding box center [1052, 214] width 83 height 83
